Goal: Check status: Check status

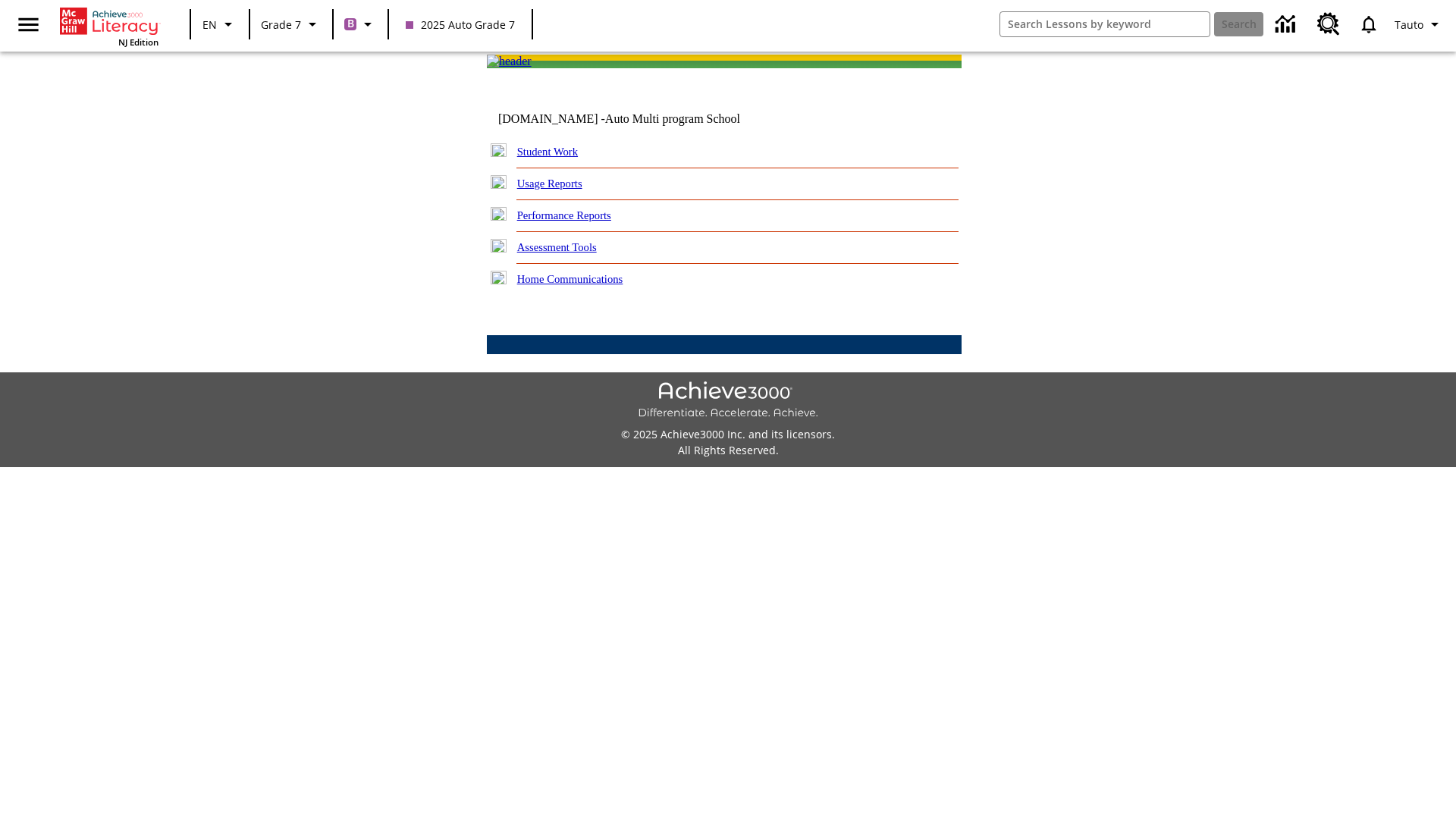
click at [557, 157] on link "Student Work" at bounding box center [547, 151] width 61 height 12
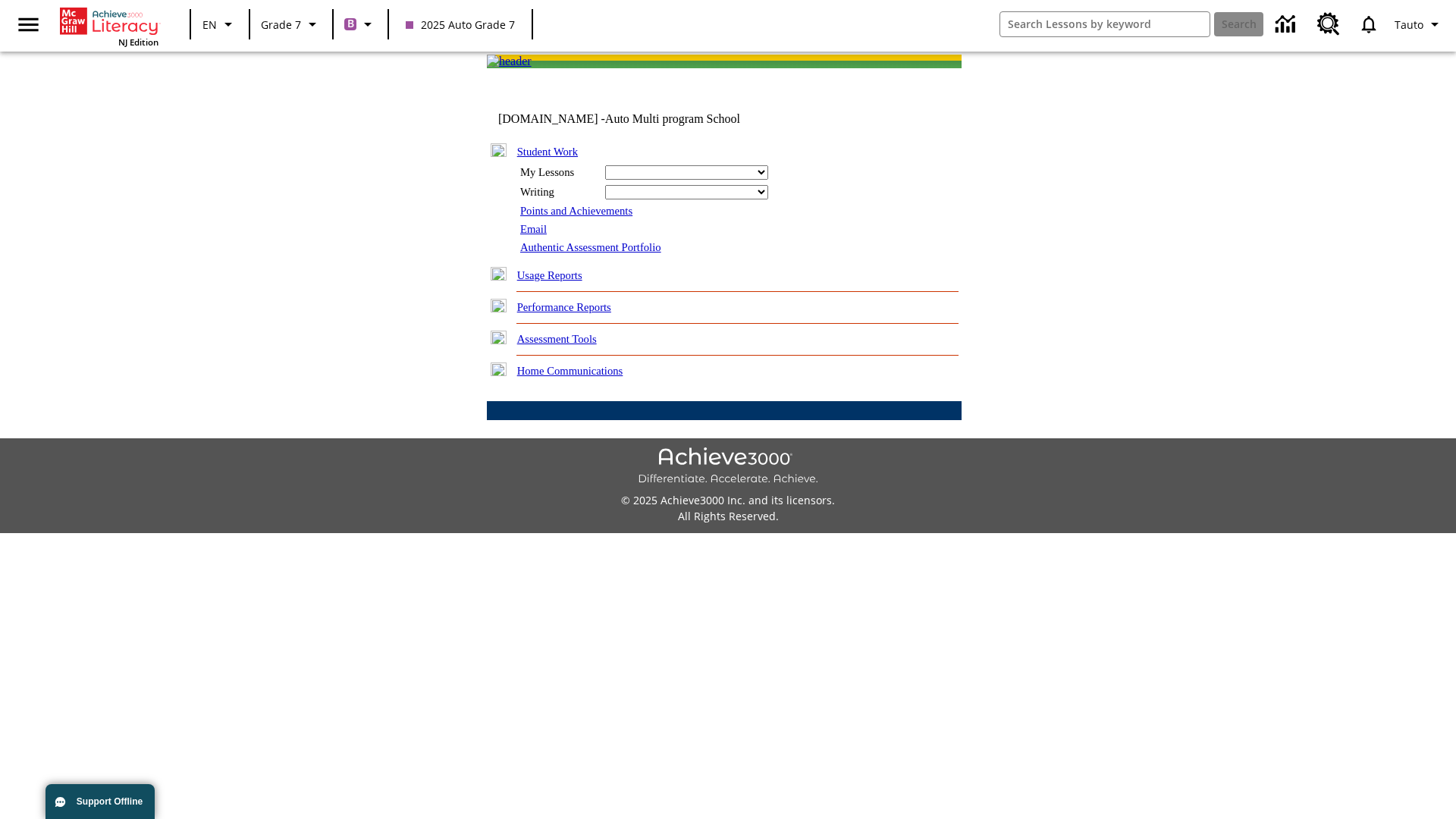
select select "/options/reports/?report_id=24&atype=1&section=2"
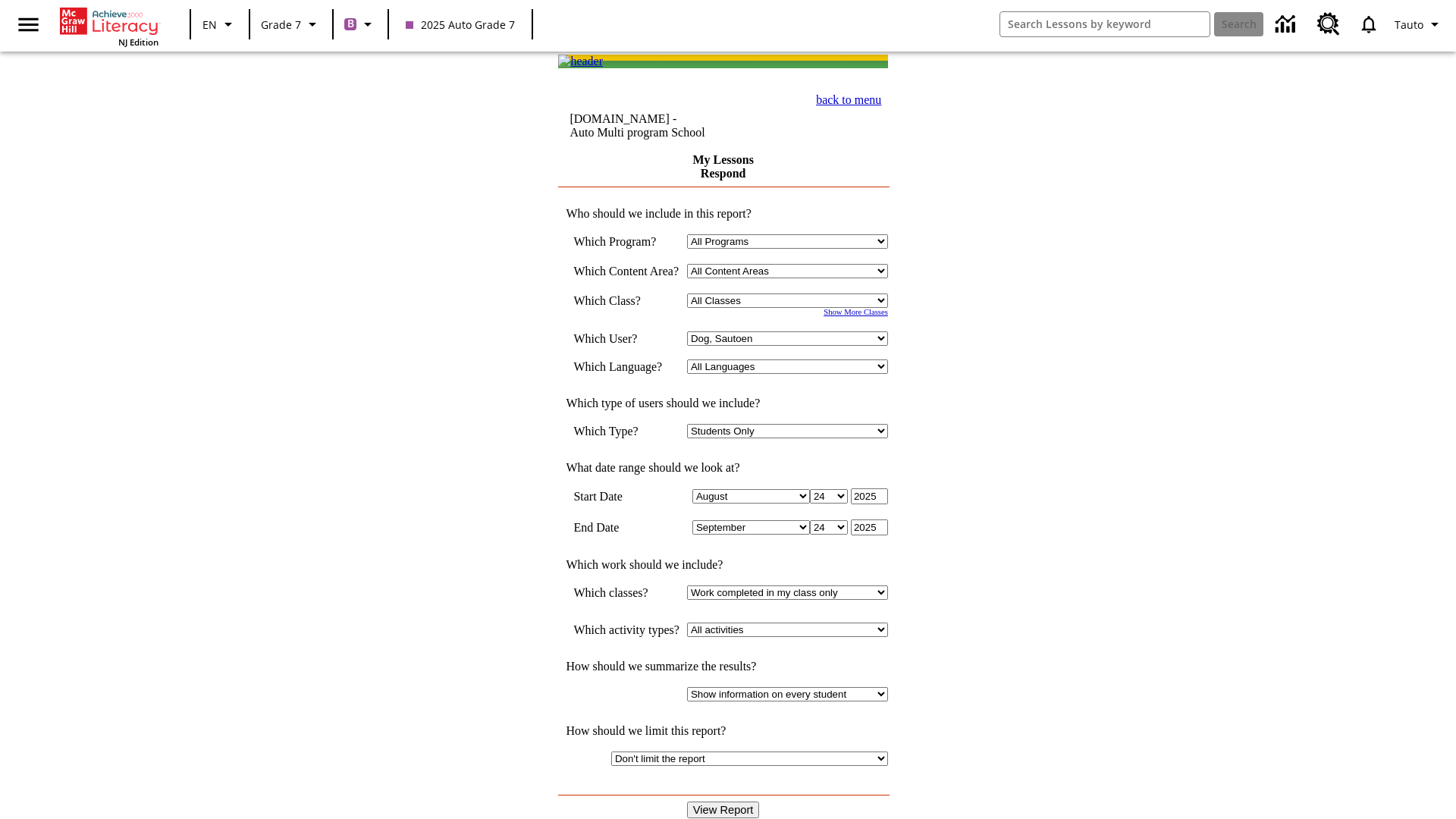
select select "21437138"
select select "4"
type input "2024"
click at [724, 802] on input "View Report" at bounding box center [723, 810] width 73 height 16
